Goal: Register for event/course

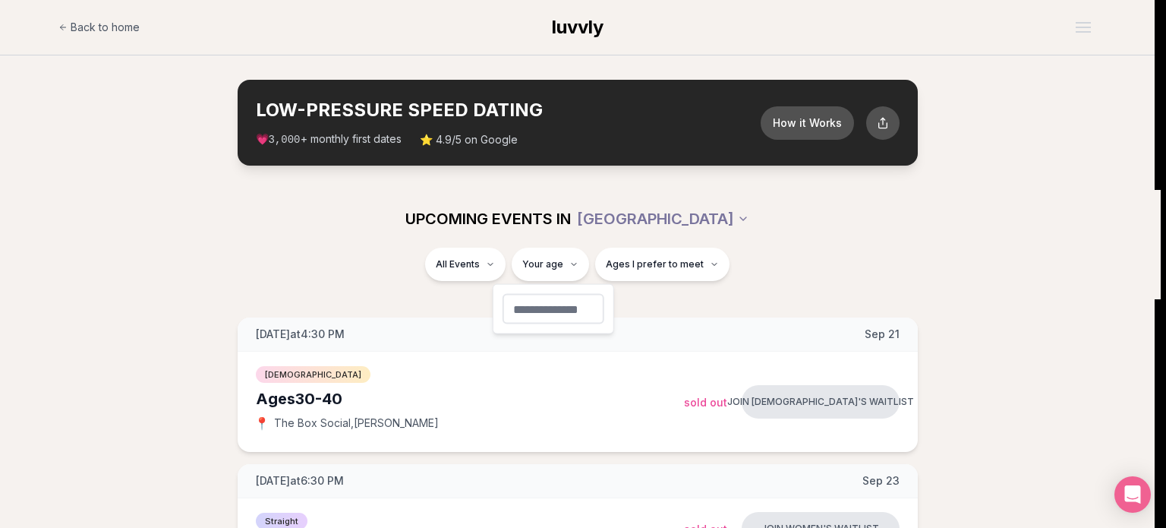
click at [548, 311] on input "number" at bounding box center [554, 309] width 102 height 30
type input "**"
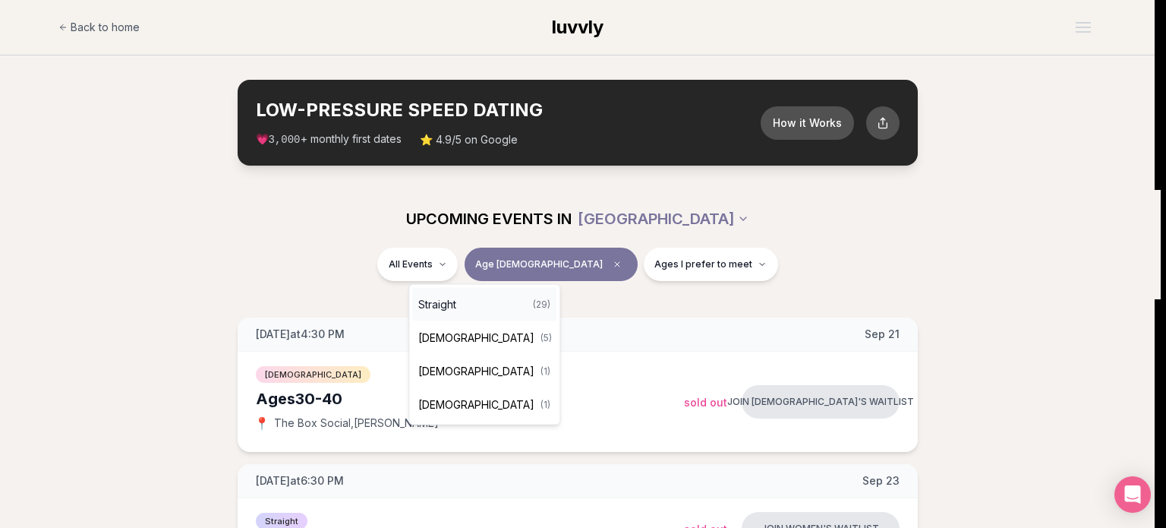
click at [450, 309] on span "Straight" at bounding box center [437, 304] width 38 height 15
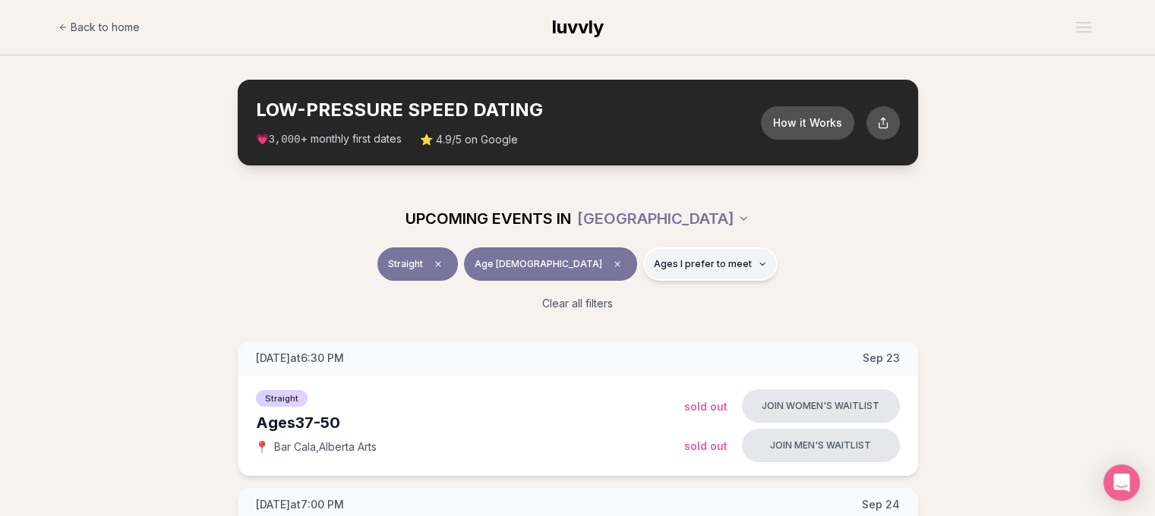
click at [673, 261] on span "Ages I prefer to meet" at bounding box center [703, 264] width 98 height 12
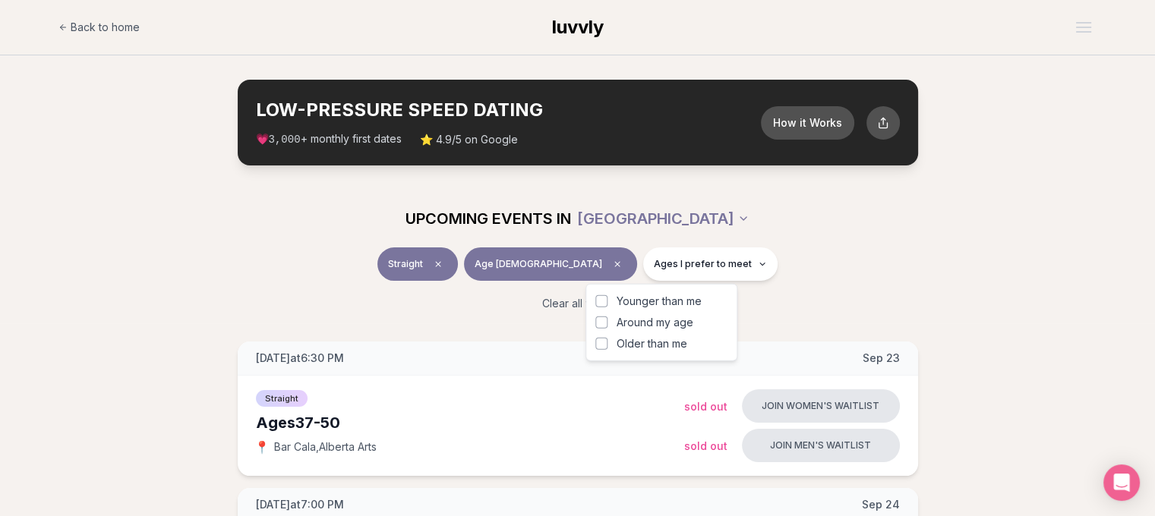
click at [661, 330] on span "Around my age" at bounding box center [655, 322] width 77 height 15
click at [607, 329] on button "Around my age" at bounding box center [601, 323] width 12 height 12
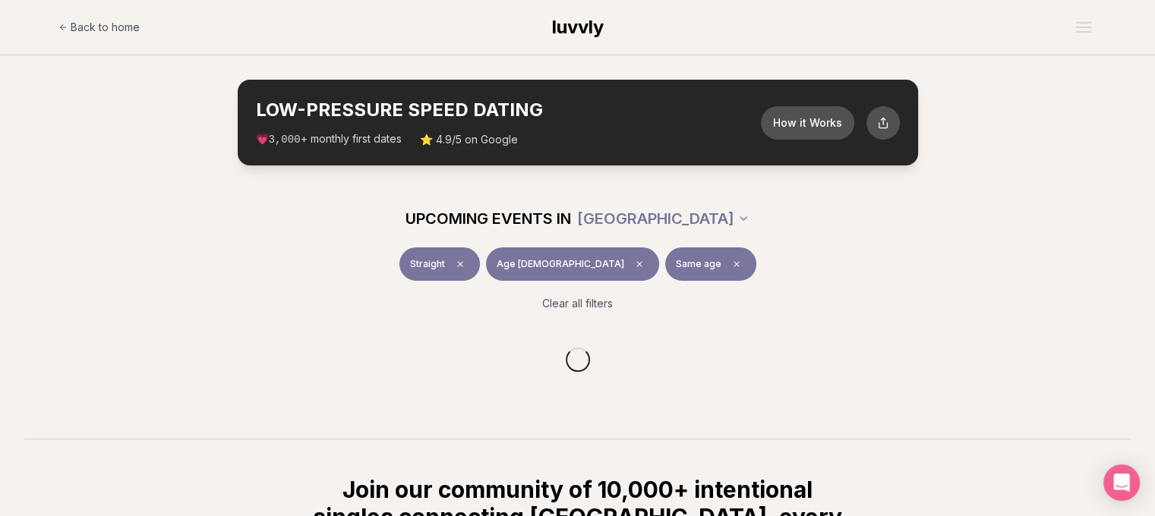
click at [887, 245] on div "UPCOMING EVENTS IN [GEOGRAPHIC_DATA]" at bounding box center [577, 219] width 875 height 58
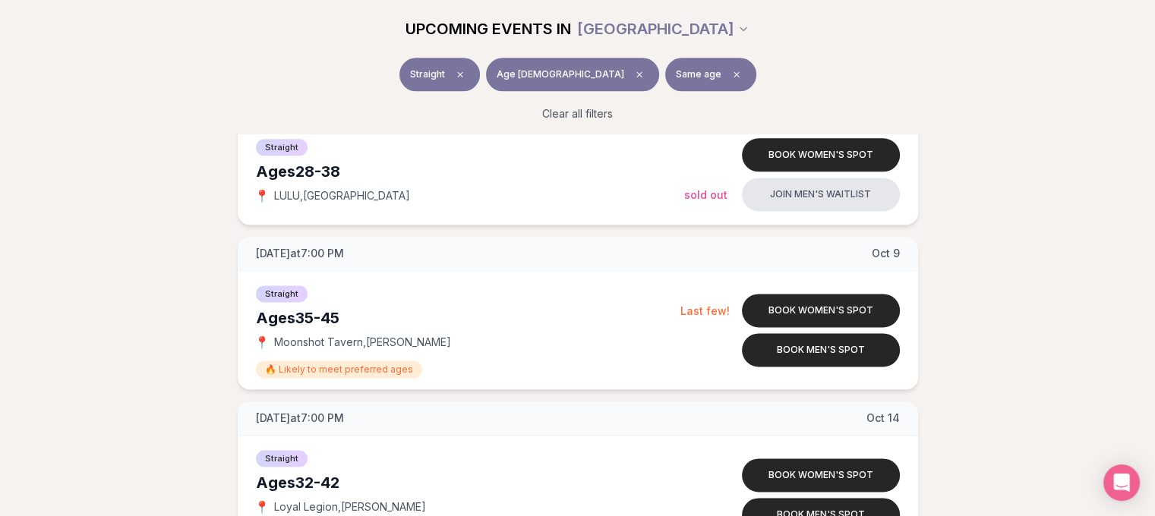
scroll to position [1974, 0]
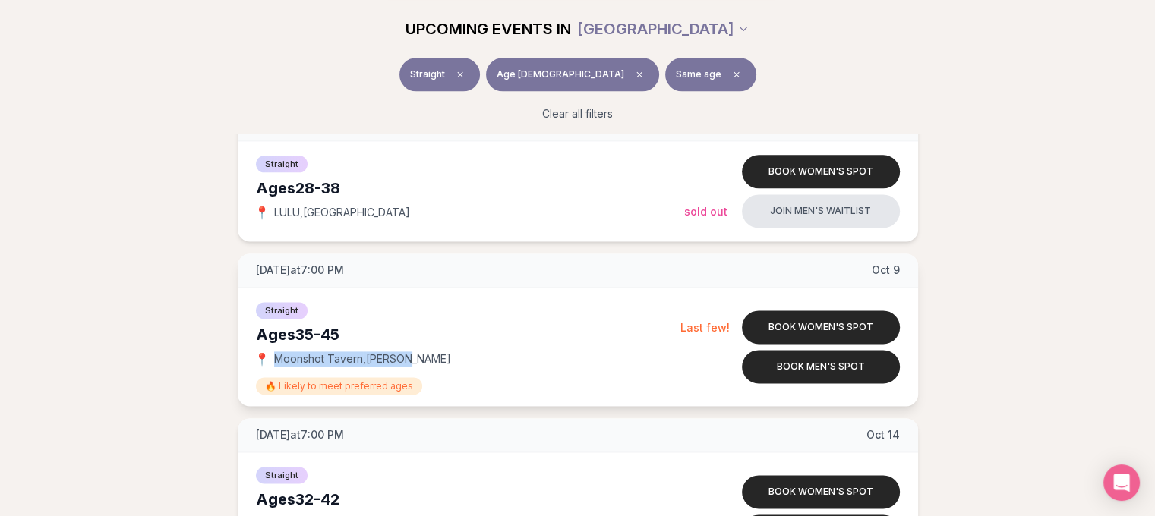
drag, startPoint x: 434, startPoint y: 349, endPoint x: 267, endPoint y: 351, distance: 167.1
click at [267, 352] on div "📍 Moonshot Tavern , [PERSON_NAME]" at bounding box center [468, 359] width 424 height 15
copy div "📍 Moonshot Tavern , [PERSON_NAME]"
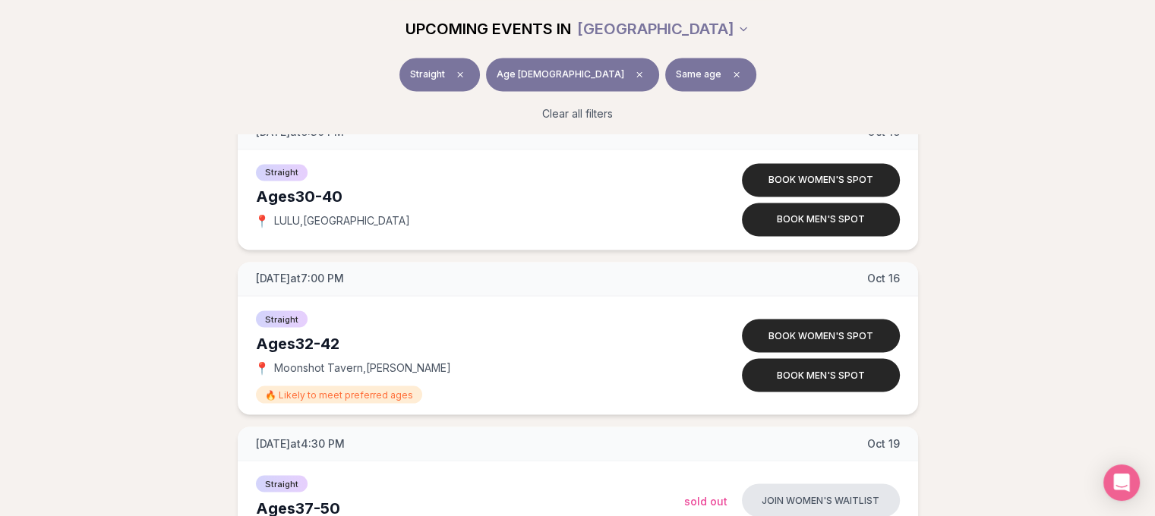
scroll to position [2582, 0]
